Goal: Transaction & Acquisition: Purchase product/service

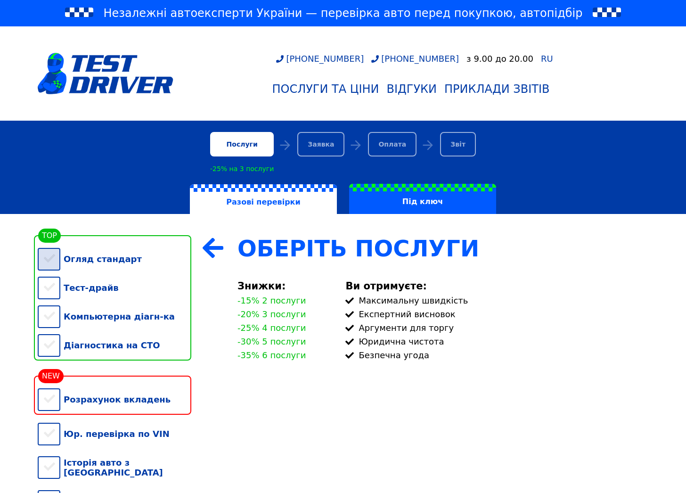
click at [49, 263] on div "Огляд стандарт" at bounding box center [115, 259] width 154 height 29
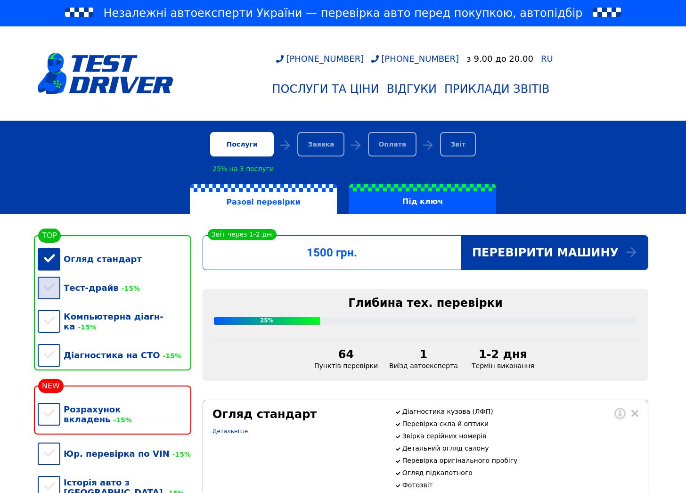
click at [50, 291] on div "Тест-драйв -15%" at bounding box center [115, 287] width 154 height 29
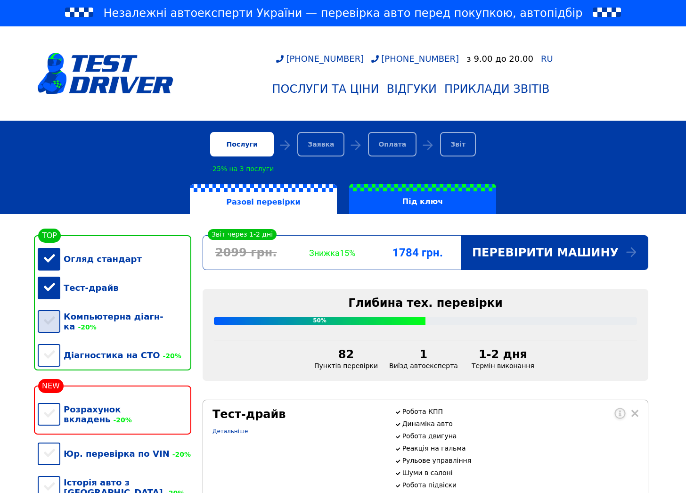
click at [49, 325] on div "Компьютерна діагн-ка -20%" at bounding box center [115, 321] width 154 height 39
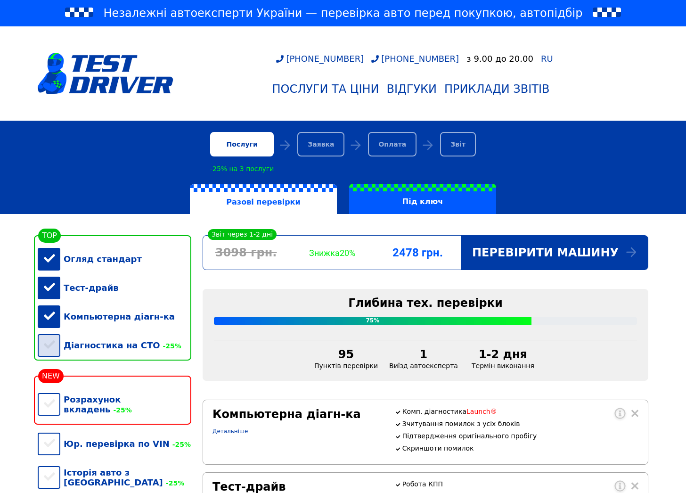
click at [54, 353] on div "Діагностика на СТО -25%" at bounding box center [115, 345] width 154 height 29
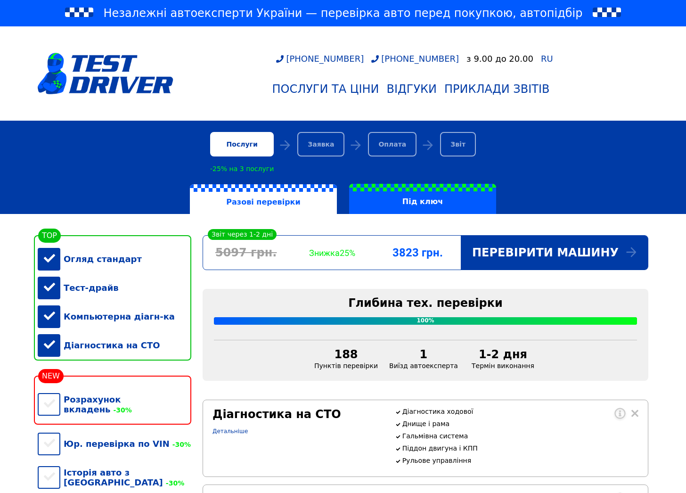
click at [46, 352] on div "Діагностика на СТО" at bounding box center [115, 345] width 154 height 29
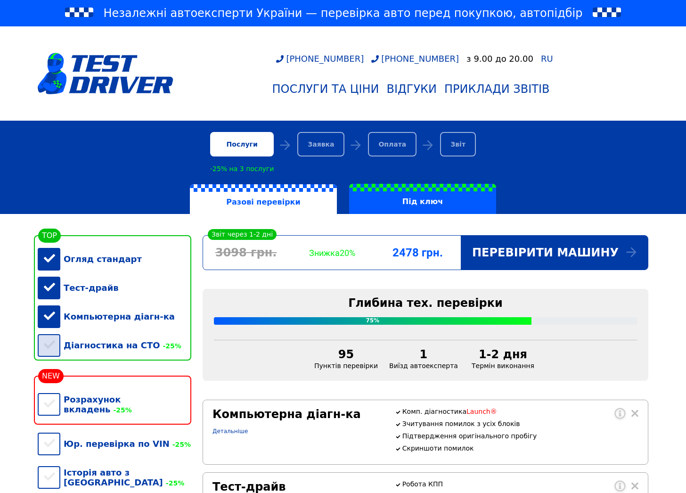
click at [49, 349] on div "Діагностика на СТО -25%" at bounding box center [115, 345] width 154 height 29
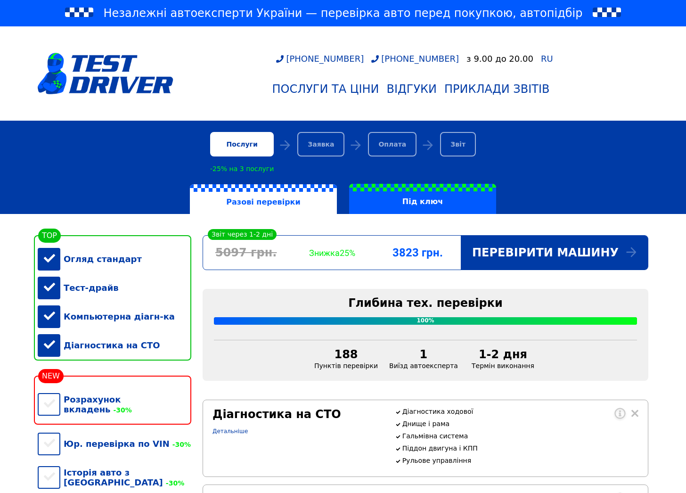
scroll to position [94, 0]
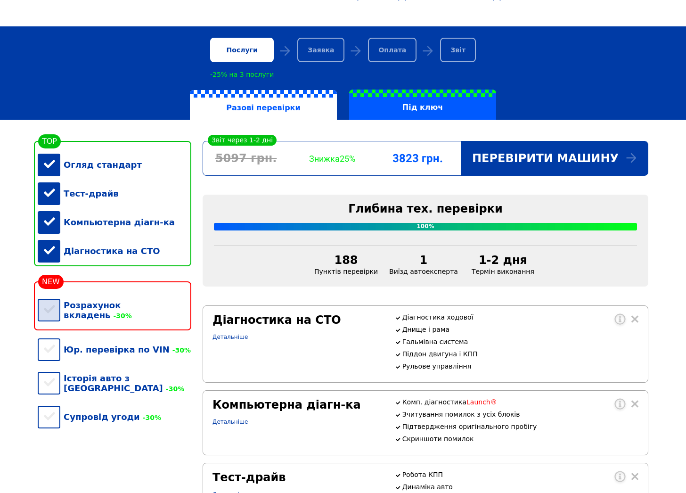
click at [51, 319] on div "Розрахунок вкладень -30%" at bounding box center [115, 310] width 154 height 39
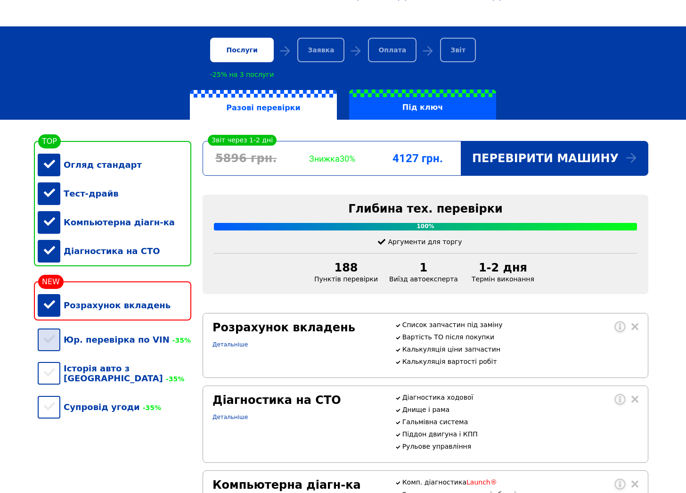
click at [48, 352] on div "Юр. перевірка по VIN -35%" at bounding box center [115, 339] width 154 height 29
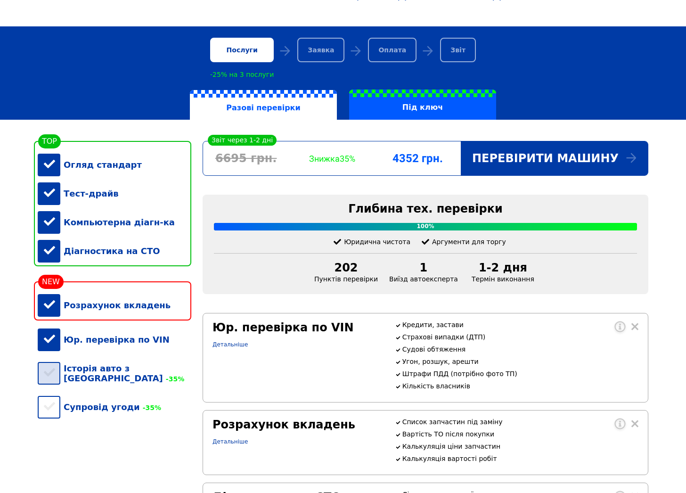
click at [48, 376] on div "Історія авто з [GEOGRAPHIC_DATA] -35%" at bounding box center [115, 373] width 154 height 39
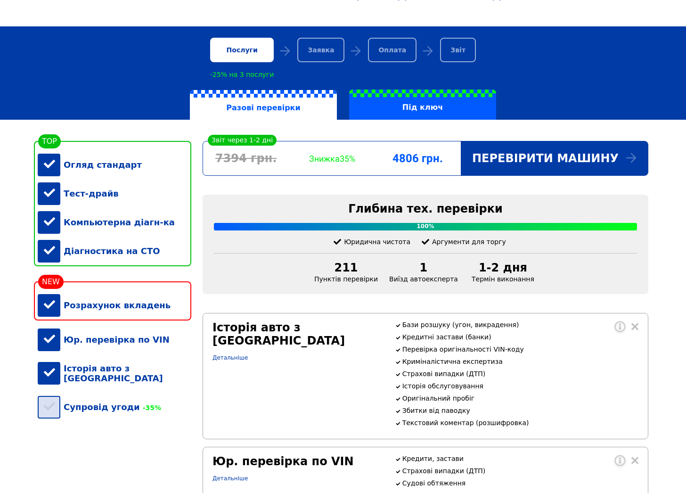
click at [56, 404] on div "Супровід угоди -35%" at bounding box center [115, 407] width 154 height 29
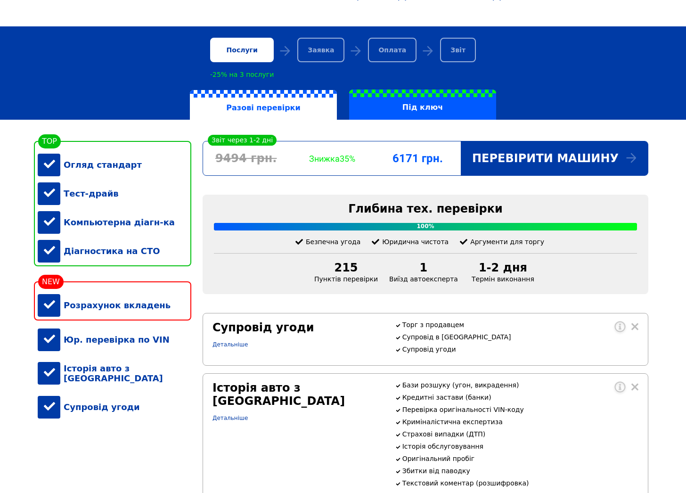
click at [52, 406] on div "Супровід угоди" at bounding box center [115, 407] width 154 height 29
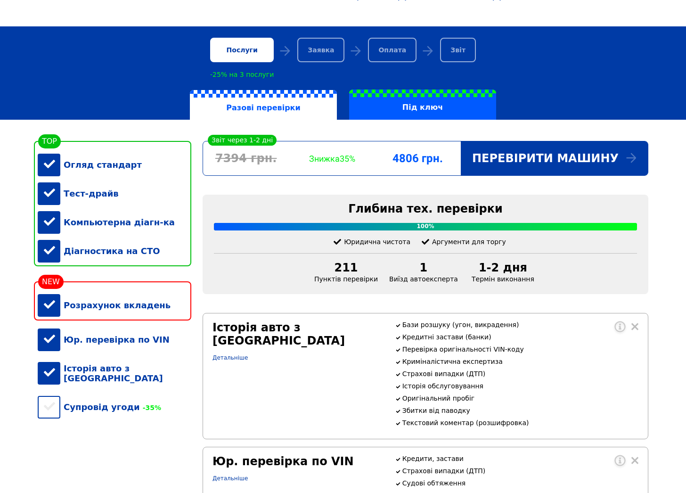
scroll to position [0, 0]
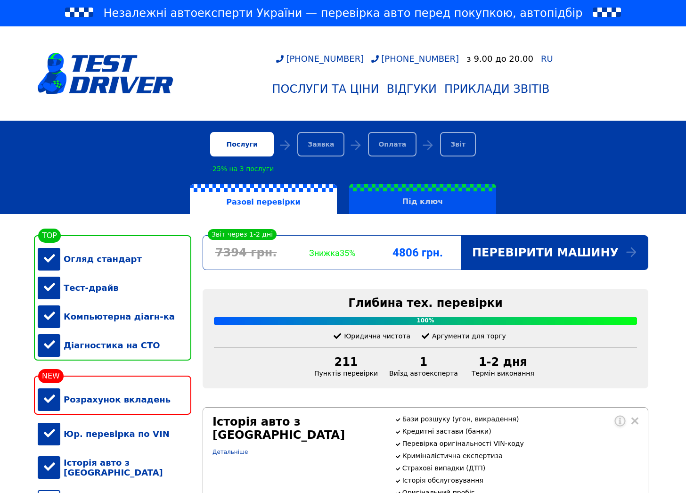
click at [401, 194] on label "Під ключ" at bounding box center [422, 199] width 147 height 30
